Goal: Navigation & Orientation: Find specific page/section

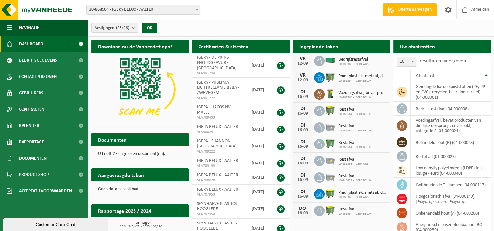
click at [30, 42] on span "Dashboard" at bounding box center [31, 44] width 24 height 16
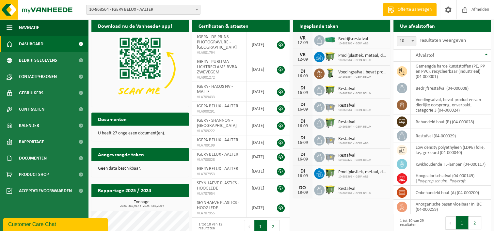
scroll to position [16, 0]
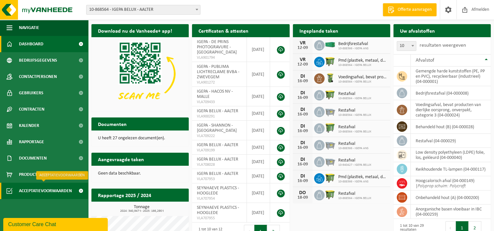
click at [83, 191] on span at bounding box center [80, 191] width 15 height 16
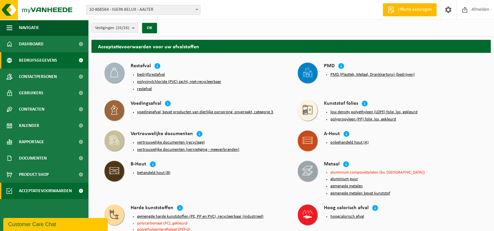
click at [82, 60] on span at bounding box center [80, 60] width 15 height 16
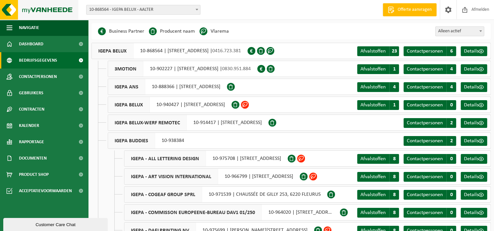
click at [39, 10] on img at bounding box center [39, 10] width 78 height 20
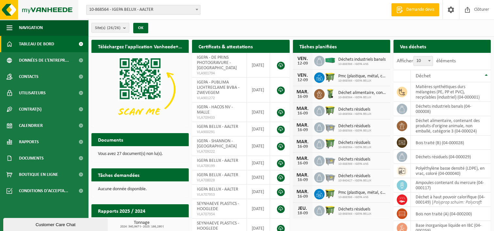
click at [39, 12] on img at bounding box center [39, 10] width 78 height 20
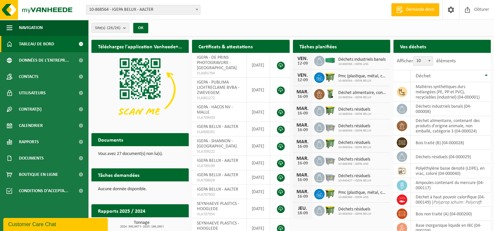
click at [50, 39] on span "Tableau de bord" at bounding box center [36, 44] width 35 height 16
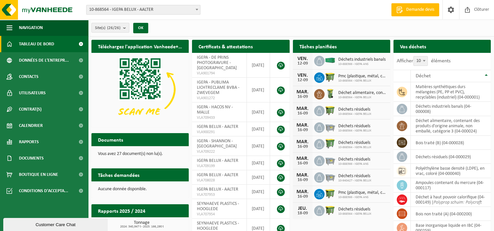
drag, startPoint x: 493, startPoint y: 48, endPoint x: 493, endPoint y: 87, distance: 39.2
click at [493, 87] on div "Téléchargez l'application Vanheede+ maintenant! Cachez Certificats & attestatio…" at bounding box center [291, 186] width 406 height 298
click at [452, 9] on span at bounding box center [451, 9] width 10 height 19
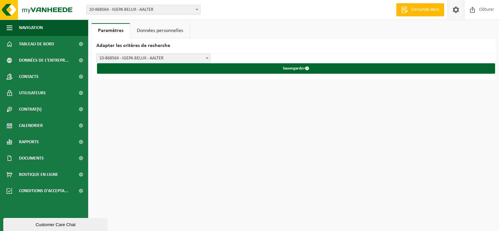
click at [158, 32] on link "Données personnelles" at bounding box center [159, 30] width 59 height 15
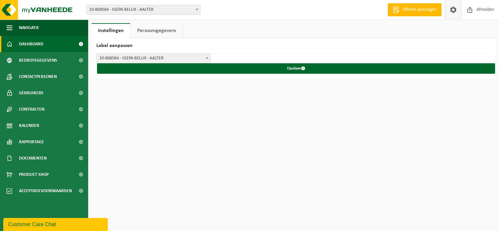
click at [45, 43] on link "Dashboard" at bounding box center [44, 44] width 88 height 16
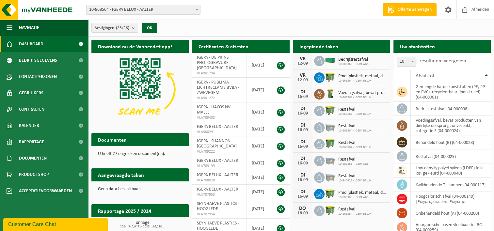
click at [113, 155] on p "U heeft 27 ongelezen document(en)." at bounding box center [140, 154] width 84 height 5
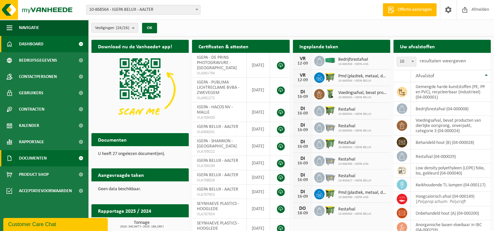
click at [62, 164] on link "Documenten" at bounding box center [44, 158] width 88 height 16
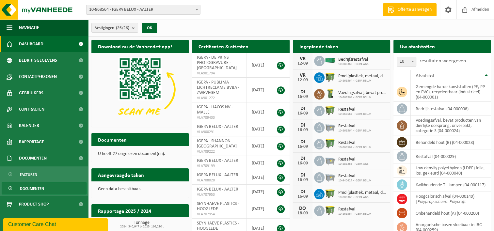
click at [37, 187] on span "Documenten" at bounding box center [32, 188] width 24 height 12
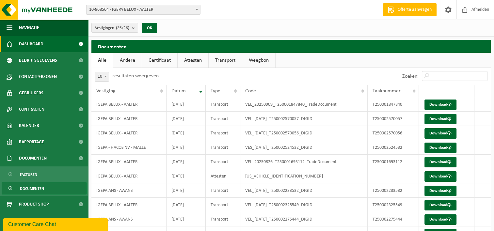
click at [23, 46] on span "Dashboard" at bounding box center [31, 44] width 24 height 16
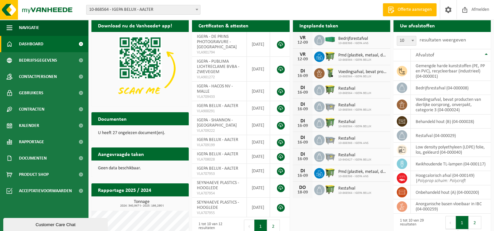
scroll to position [21, 0]
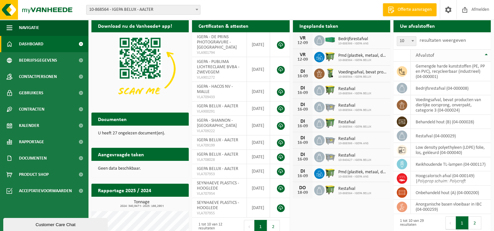
click at [487, 55] on th "Afvalstof" at bounding box center [451, 55] width 80 height 12
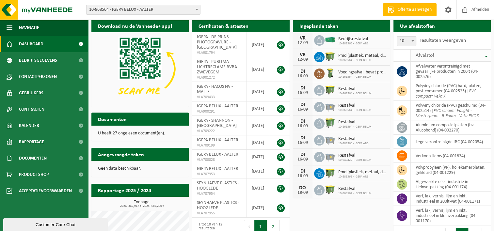
click at [487, 55] on th "Afvalstof" at bounding box center [451, 55] width 80 height 12
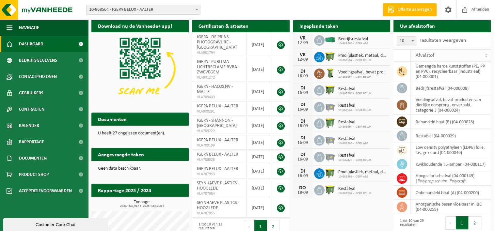
click at [486, 55] on th "Afvalstof" at bounding box center [451, 55] width 80 height 12
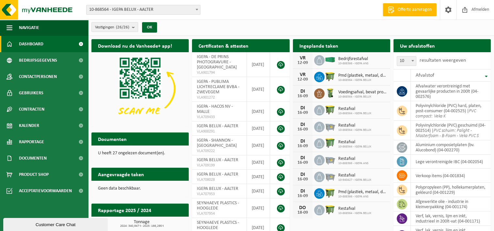
scroll to position [0, 0]
